Goal: Entertainment & Leisure: Browse casually

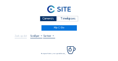
click at [50, 17] on div "Camera's" at bounding box center [48, 18] width 17 height 5
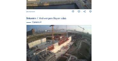
scroll to position [267, 0]
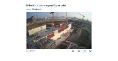
click at [70, 29] on img at bounding box center [58, 30] width 65 height 37
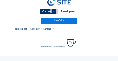
scroll to position [19, 0]
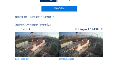
click at [37, 35] on img at bounding box center [37, 44] width 44 height 25
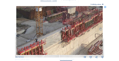
drag, startPoint x: 70, startPoint y: 25, endPoint x: 79, endPoint y: 17, distance: 12.2
click at [79, 17] on img at bounding box center [59, 30] width 86 height 49
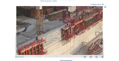
drag, startPoint x: 68, startPoint y: 31, endPoint x: 73, endPoint y: 16, distance: 16.6
click at [73, 16] on img at bounding box center [59, 30] width 86 height 49
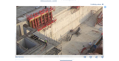
drag, startPoint x: 61, startPoint y: 43, endPoint x: 62, endPoint y: 38, distance: 5.2
click at [68, 17] on img at bounding box center [59, 30] width 86 height 49
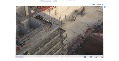
drag, startPoint x: 62, startPoint y: 33, endPoint x: 63, endPoint y: 30, distance: 3.6
click at [63, 30] on img at bounding box center [59, 30] width 86 height 49
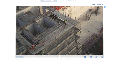
drag, startPoint x: 50, startPoint y: 30, endPoint x: 65, endPoint y: 29, distance: 14.3
click at [65, 29] on img at bounding box center [59, 30] width 86 height 49
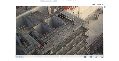
drag, startPoint x: 58, startPoint y: 30, endPoint x: 66, endPoint y: 29, distance: 8.6
click at [66, 29] on img at bounding box center [59, 30] width 86 height 49
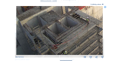
click at [73, 29] on img at bounding box center [59, 30] width 86 height 49
click at [67, 24] on img at bounding box center [59, 30] width 86 height 49
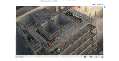
drag, startPoint x: 73, startPoint y: 37, endPoint x: 66, endPoint y: 25, distance: 13.5
click at [66, 25] on img at bounding box center [59, 30] width 86 height 49
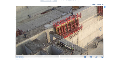
click at [60, 53] on img at bounding box center [59, 30] width 86 height 49
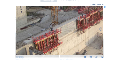
drag, startPoint x: 65, startPoint y: 38, endPoint x: 52, endPoint y: 46, distance: 15.0
click at [46, 50] on img at bounding box center [59, 30] width 86 height 49
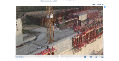
drag, startPoint x: 59, startPoint y: 36, endPoint x: 64, endPoint y: 39, distance: 5.7
click at [55, 54] on img at bounding box center [59, 30] width 86 height 49
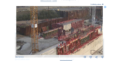
drag, startPoint x: 70, startPoint y: 33, endPoint x: 46, endPoint y: 43, distance: 26.6
click at [44, 43] on img at bounding box center [59, 30] width 86 height 49
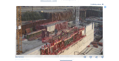
drag, startPoint x: 63, startPoint y: 41, endPoint x: 54, endPoint y: 39, distance: 8.8
click at [54, 39] on img at bounding box center [59, 30] width 86 height 49
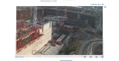
drag, startPoint x: 81, startPoint y: 41, endPoint x: 45, endPoint y: 41, distance: 36.9
click at [45, 41] on img at bounding box center [59, 30] width 86 height 49
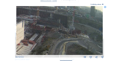
drag, startPoint x: 70, startPoint y: 41, endPoint x: 42, endPoint y: 40, distance: 27.4
click at [42, 40] on img at bounding box center [59, 30] width 86 height 49
click at [105, 7] on icon at bounding box center [105, 7] width 2 height 2
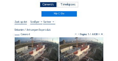
scroll to position [6, 0]
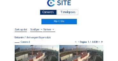
click at [45, 12] on div "Camera's" at bounding box center [48, 12] width 17 height 5
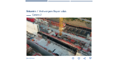
scroll to position [70, 0]
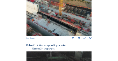
click at [42, 18] on img at bounding box center [58, 16] width 65 height 38
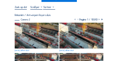
scroll to position [32, 0]
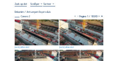
click at [40, 23] on img at bounding box center [37, 32] width 44 height 26
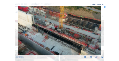
click at [104, 8] on icon at bounding box center [105, 7] width 2 height 2
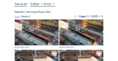
scroll to position [13, 0]
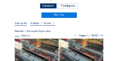
drag, startPoint x: 48, startPoint y: 7, endPoint x: 30, endPoint y: 7, distance: 18.1
click at [48, 7] on div "Camera's" at bounding box center [48, 5] width 17 height 5
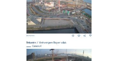
scroll to position [209, 0]
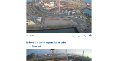
scroll to position [0, 0]
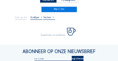
scroll to position [19, 0]
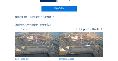
click at [31, 34] on img at bounding box center [37, 44] width 44 height 25
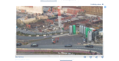
drag, startPoint x: 69, startPoint y: 24, endPoint x: 56, endPoint y: 28, distance: 13.2
click at [57, 28] on img at bounding box center [59, 30] width 86 height 49
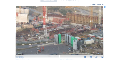
drag, startPoint x: 68, startPoint y: 26, endPoint x: 65, endPoint y: 36, distance: 10.4
click at [65, 36] on img at bounding box center [59, 30] width 86 height 49
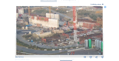
drag, startPoint x: 38, startPoint y: 32, endPoint x: 62, endPoint y: 36, distance: 25.1
click at [62, 36] on img at bounding box center [59, 30] width 86 height 49
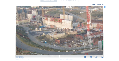
drag, startPoint x: 52, startPoint y: 33, endPoint x: 59, endPoint y: 34, distance: 7.4
click at [59, 34] on img at bounding box center [59, 30] width 86 height 49
click at [105, 8] on icon at bounding box center [105, 7] width 2 height 2
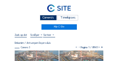
scroll to position [0, 0]
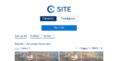
click at [53, 17] on div "Camera's" at bounding box center [48, 18] width 17 height 5
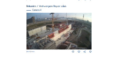
scroll to position [269, 0]
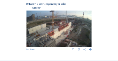
click at [81, 21] on img at bounding box center [58, 28] width 65 height 37
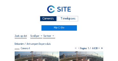
click at [47, 20] on div "Camera's" at bounding box center [48, 18] width 17 height 5
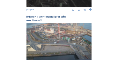
scroll to position [192, 0]
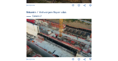
scroll to position [122, 0]
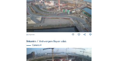
scroll to position [269, 0]
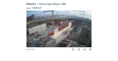
click at [73, 28] on img at bounding box center [58, 28] width 65 height 37
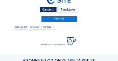
scroll to position [19, 0]
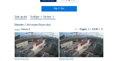
click at [37, 39] on img at bounding box center [37, 44] width 44 height 25
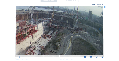
drag, startPoint x: 71, startPoint y: 28, endPoint x: 34, endPoint y: 33, distance: 37.2
click at [34, 33] on img at bounding box center [59, 30] width 86 height 49
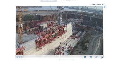
drag, startPoint x: 21, startPoint y: 34, endPoint x: 44, endPoint y: 34, distance: 23.2
click at [49, 34] on img at bounding box center [59, 30] width 86 height 49
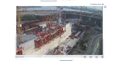
click at [104, 7] on icon at bounding box center [105, 7] width 2 height 2
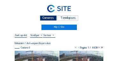
scroll to position [0, 0]
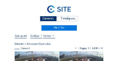
click at [51, 19] on div "Camera's" at bounding box center [48, 18] width 17 height 5
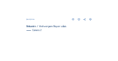
scroll to position [95, 0]
